Goal: Transaction & Acquisition: Download file/media

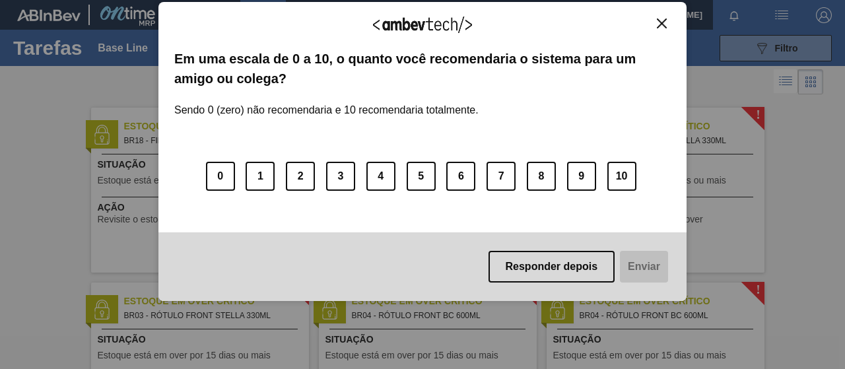
click at [674, 0] on body "Tarefas Planejamento Gerencial Transportes Relatórios Master Data Mateus dos [P…" at bounding box center [422, 0] width 845 height 0
click at [655, 23] on button "Close" at bounding box center [662, 23] width 18 height 11
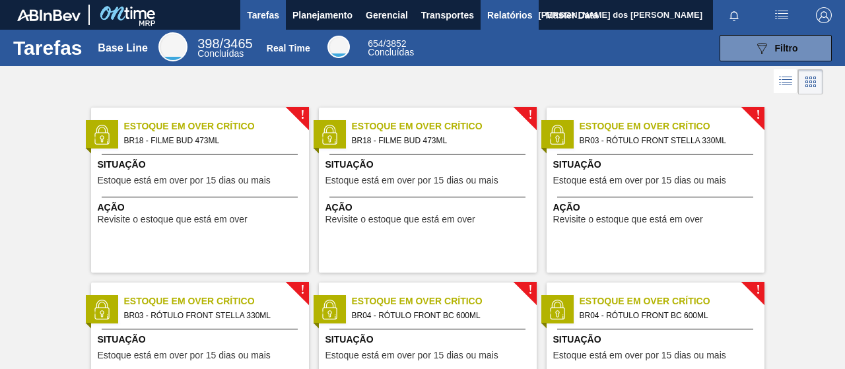
click at [516, 18] on span "Relatórios" at bounding box center [509, 15] width 45 height 16
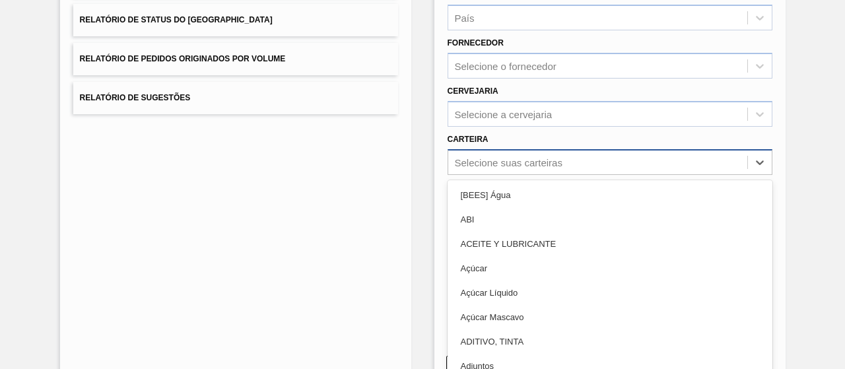
scroll to position [211, 0]
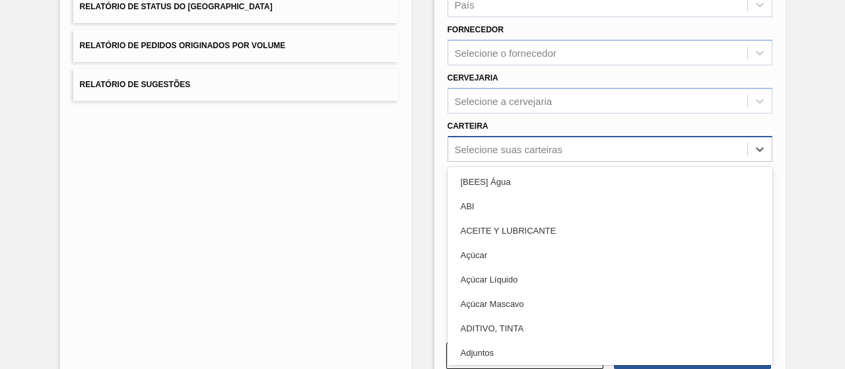
click at [531, 162] on div "option [BEES] Água focused, 1 of 101. 101 results available. Use Up and Down to…" at bounding box center [610, 149] width 325 height 26
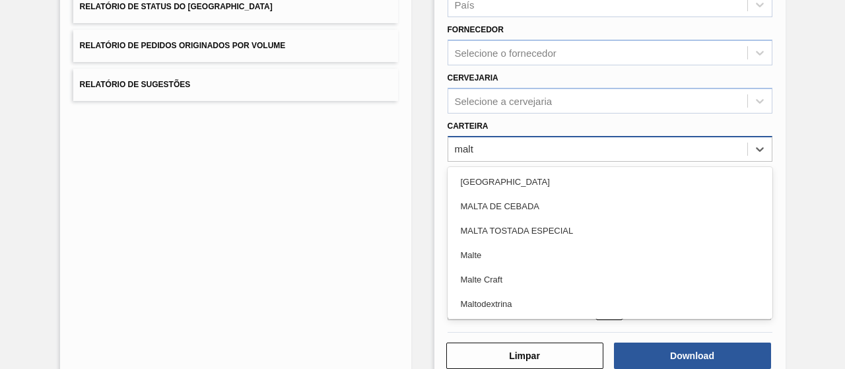
type input "malte"
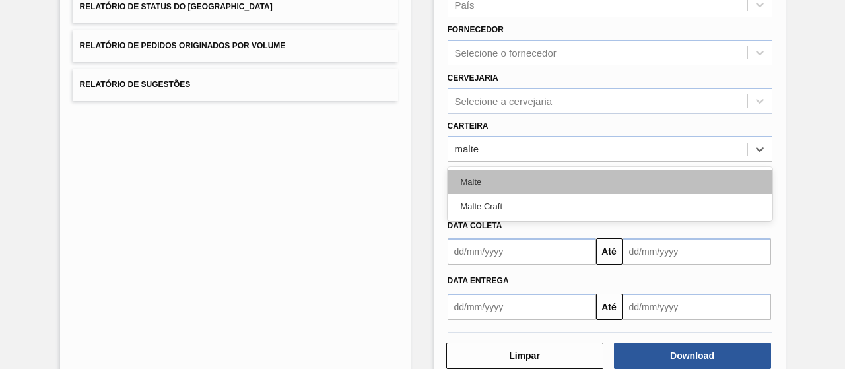
click at [481, 176] on div "Malte" at bounding box center [610, 182] width 325 height 24
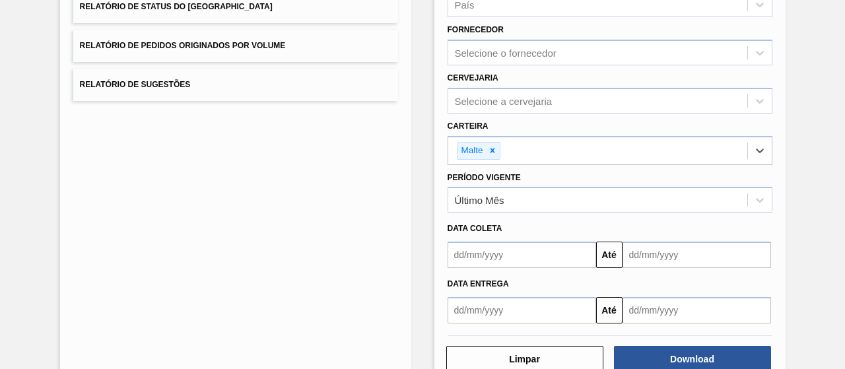
scroll to position [244, 0]
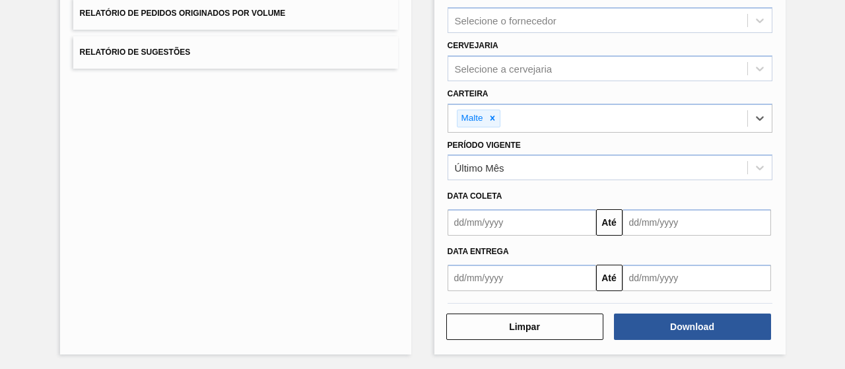
click at [683, 339] on div "Download" at bounding box center [694, 326] width 168 height 29
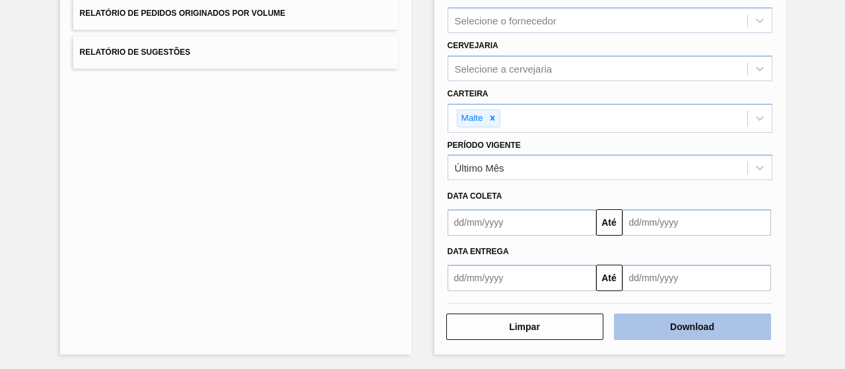
click at [679, 322] on button "Download" at bounding box center [692, 327] width 157 height 26
